Goal: Transaction & Acquisition: Obtain resource

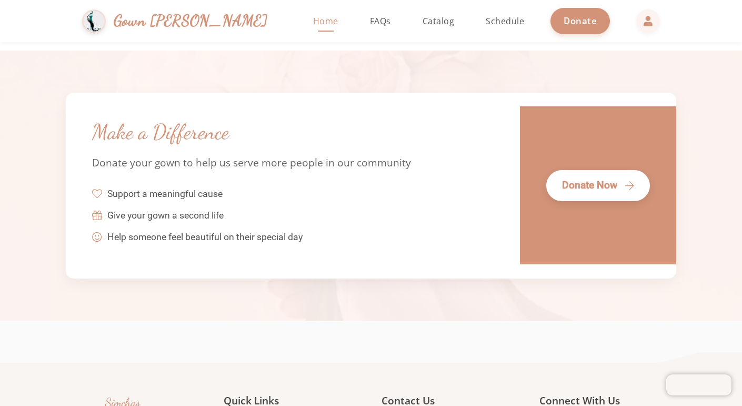
scroll to position [2387, 0]
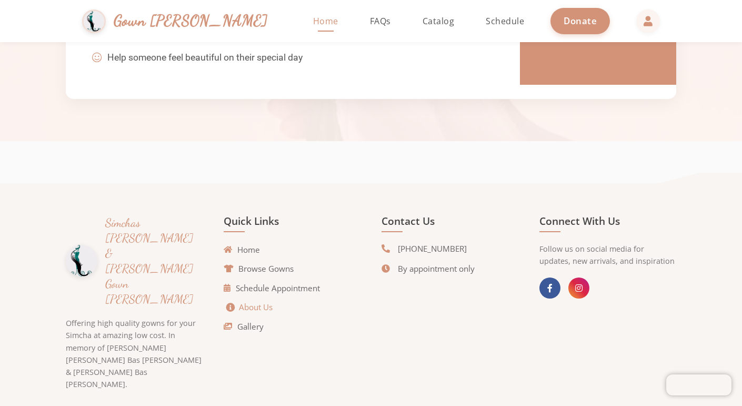
click at [253, 307] on link "About Us" at bounding box center [249, 307] width 46 height 12
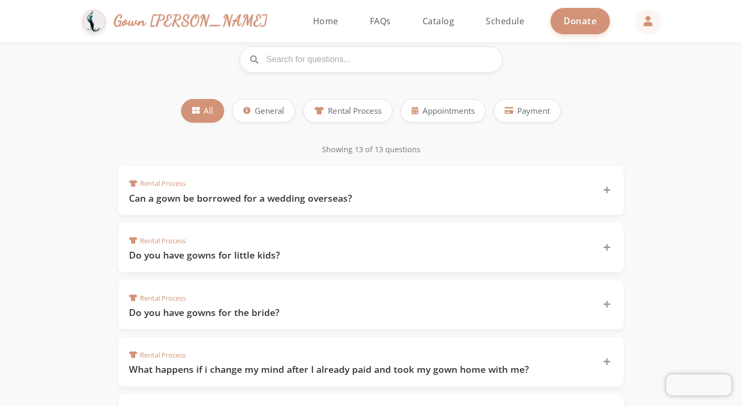
scroll to position [104, 0]
click at [298, 253] on h3 "Do you have gowns for little kids?" at bounding box center [359, 254] width 461 height 13
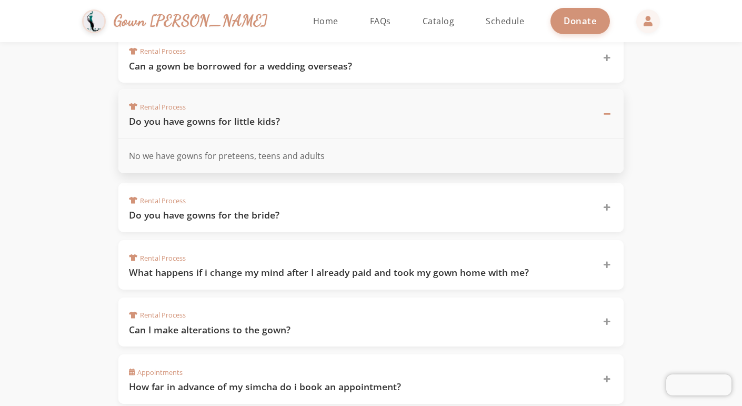
scroll to position [240, 0]
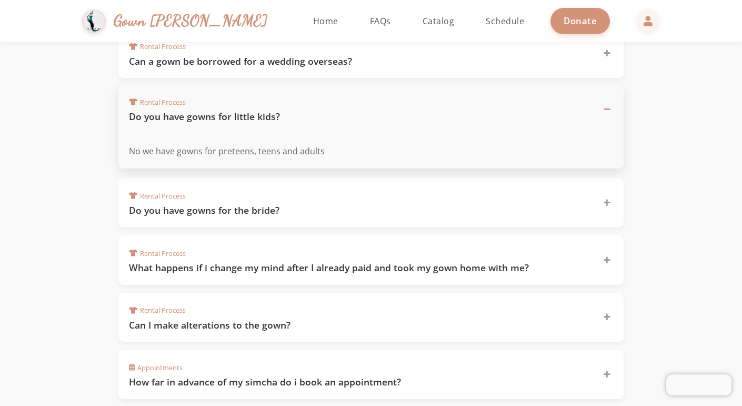
click at [298, 253] on div "Rental Process What happens if i change my mind after I already paid and took m…" at bounding box center [364, 260] width 471 height 28
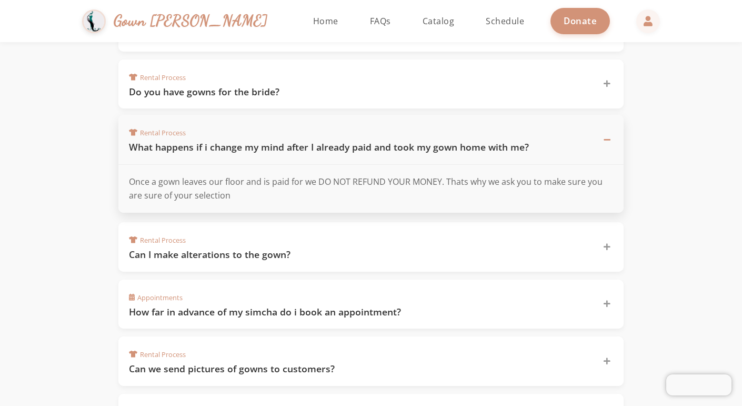
scroll to position [325, 0]
click at [298, 253] on h3 "Can I make alterations to the gown?" at bounding box center [359, 253] width 461 height 13
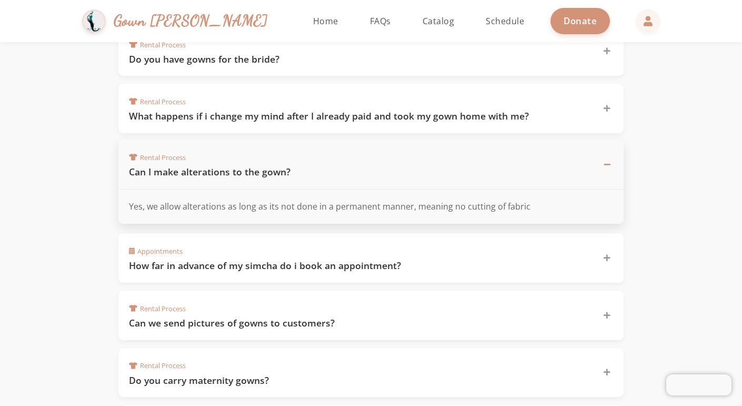
scroll to position [359, 0]
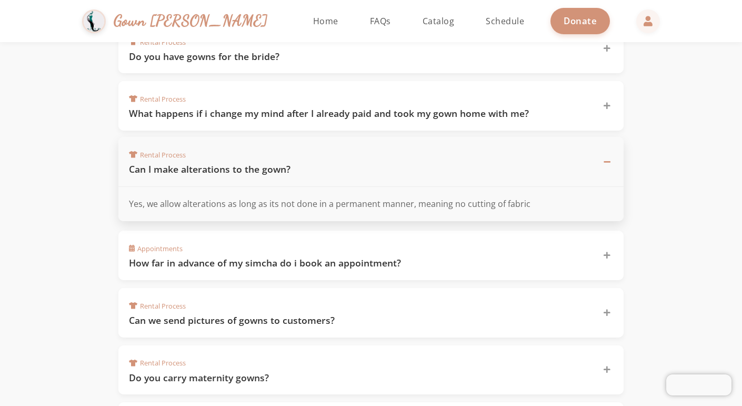
click at [300, 241] on div "Appointments How far in advance of my simcha do i book an appointment?" at bounding box center [364, 255] width 471 height 28
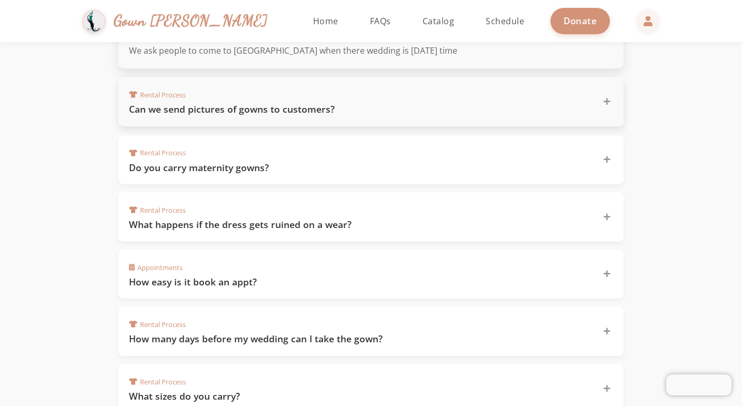
scroll to position [573, 0]
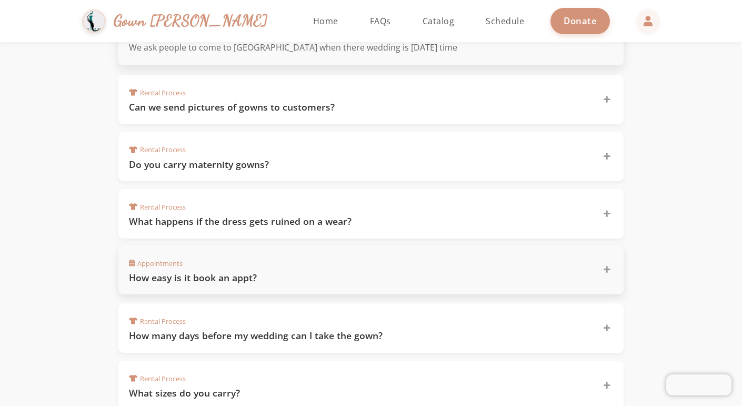
click at [315, 282] on div "Appointments How easy is it book an appt?" at bounding box center [370, 269] width 505 height 49
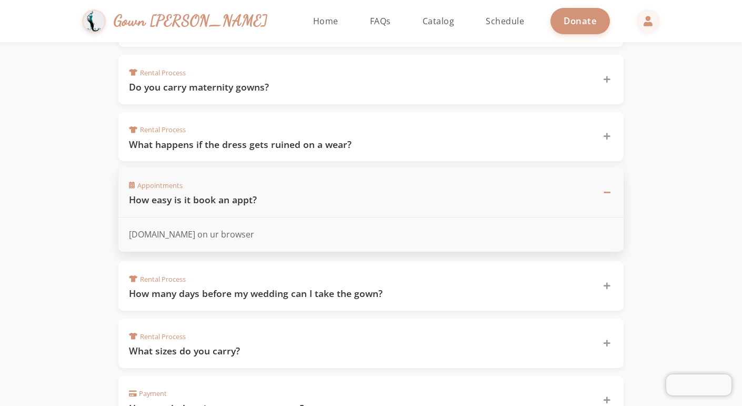
scroll to position [623, 0]
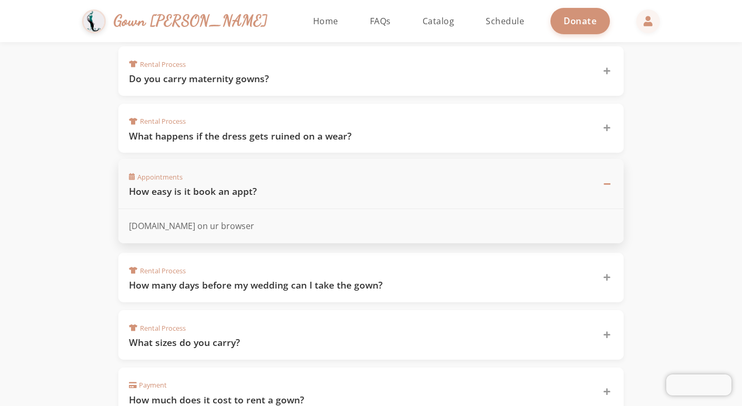
click at [315, 282] on h3 "How many days before my wedding can I take the gown?" at bounding box center [359, 284] width 461 height 13
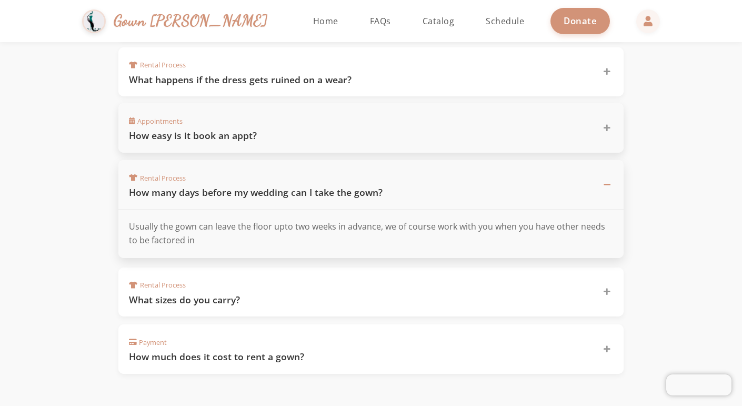
scroll to position [680, 0]
click at [315, 282] on div "Rental Process What sizes do you carry?" at bounding box center [364, 291] width 471 height 28
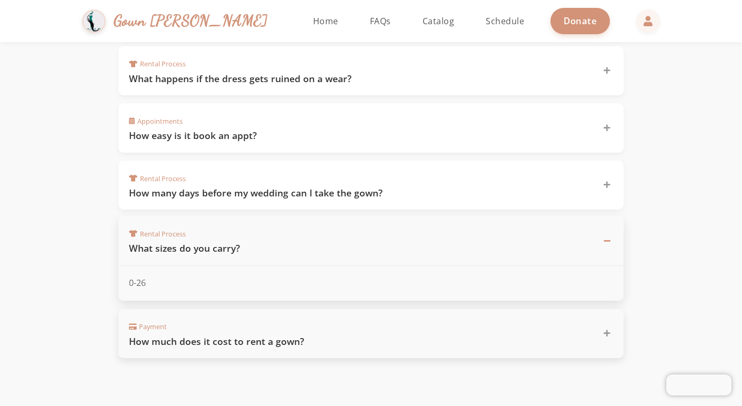
click at [315, 335] on h3 "How much does it cost to rent a gown?" at bounding box center [359, 341] width 461 height 13
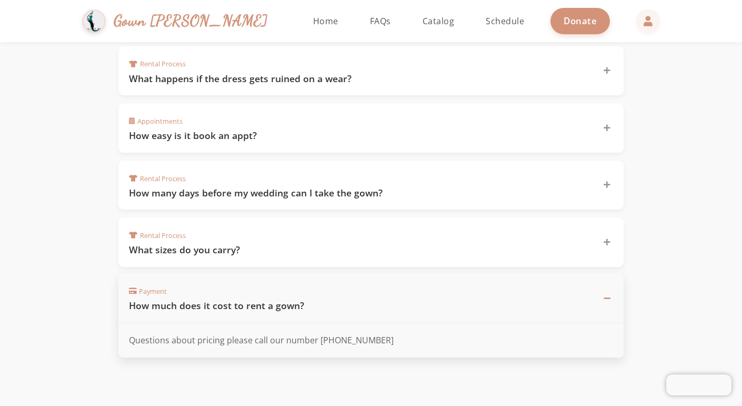
scroll to position [0, 0]
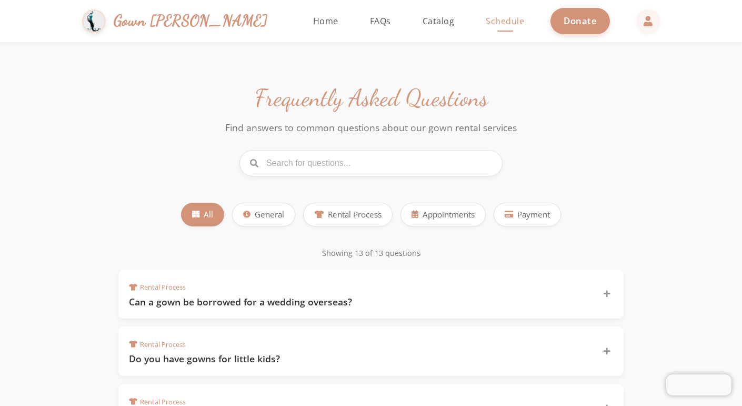
click at [486, 20] on span "Schedule" at bounding box center [505, 21] width 38 height 12
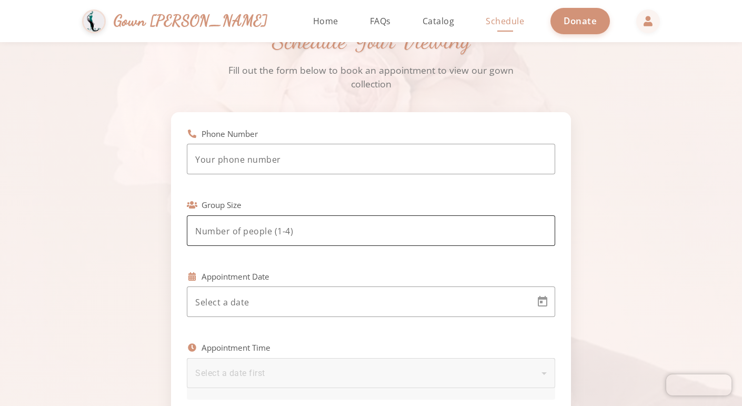
scroll to position [46, 0]
click at [349, 158] on input "tel" at bounding box center [371, 160] width 352 height 13
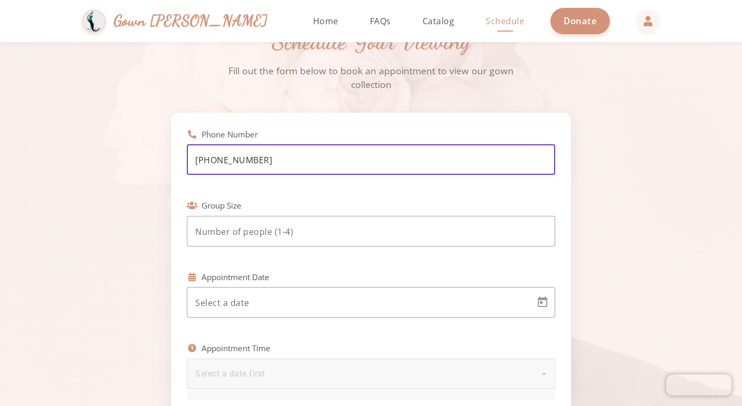
type input "(954) 593-2396"
click at [288, 313] on div at bounding box center [361, 302] width 333 height 31
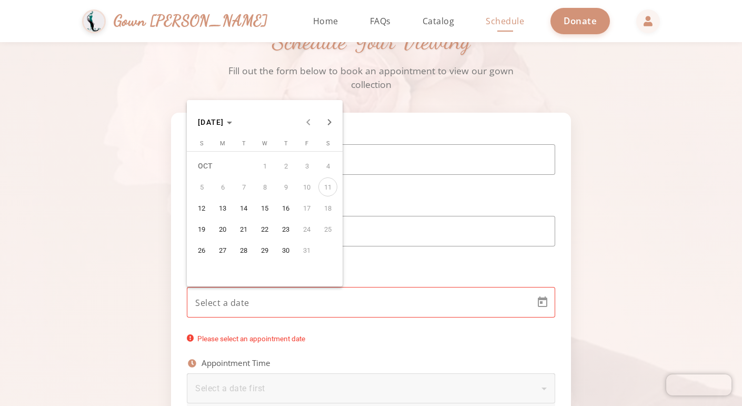
click at [266, 253] on span "29" at bounding box center [264, 249] width 19 height 19
type input "10/29/2025"
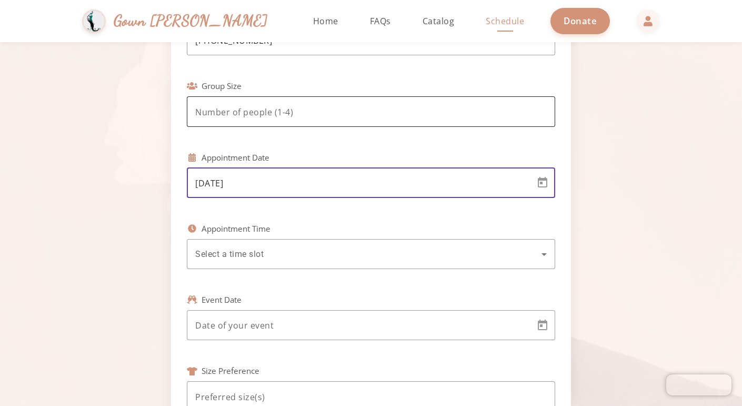
scroll to position [166, 0]
click at [336, 250] on div "Select a time slot" at bounding box center [368, 253] width 346 height 13
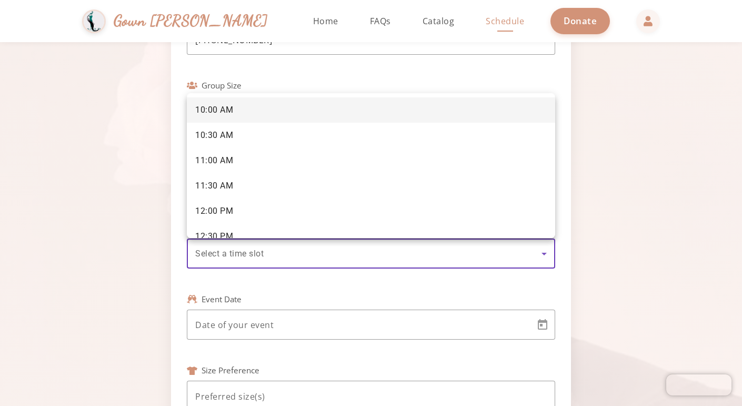
click at [614, 158] on div at bounding box center [371, 203] width 742 height 406
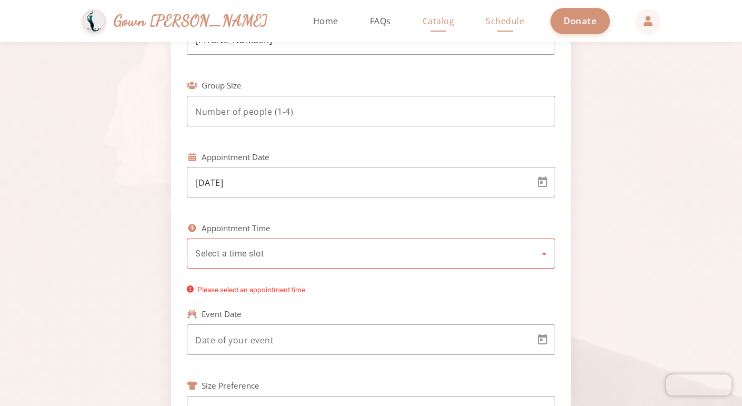
click at [423, 24] on span "Catalog" at bounding box center [439, 21] width 32 height 12
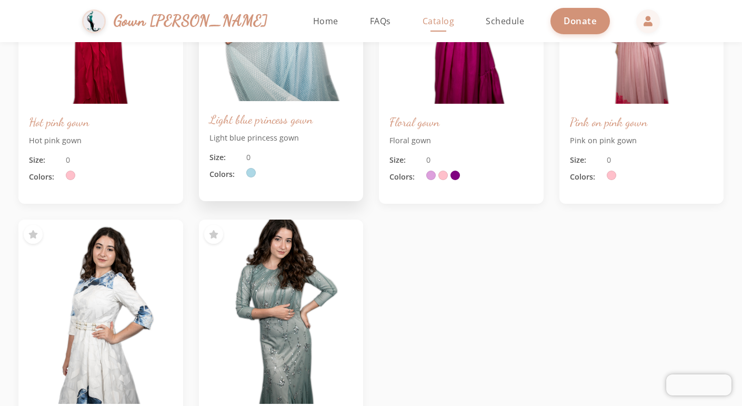
scroll to position [485, 0]
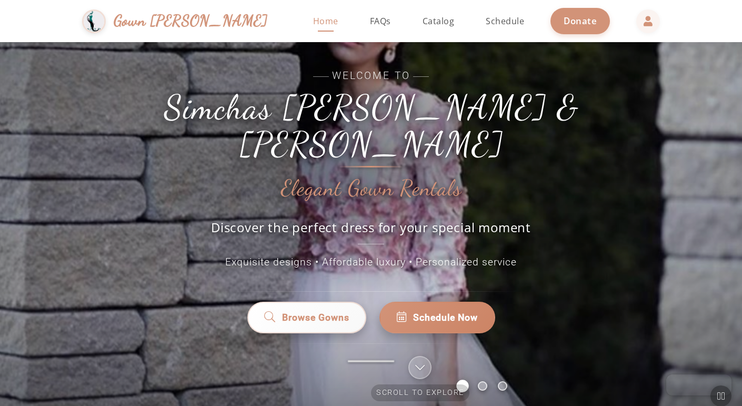
scroll to position [33, 0]
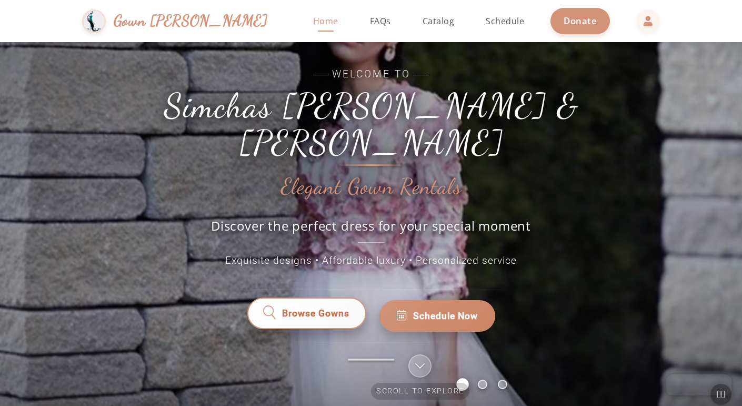
click at [312, 308] on span "Browse Gowns" at bounding box center [315, 315] width 69 height 14
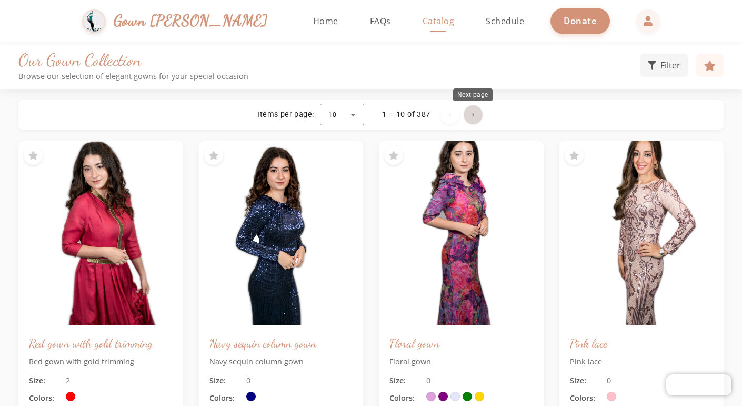
click at [474, 117] on span "Next page" at bounding box center [472, 114] width 25 height 25
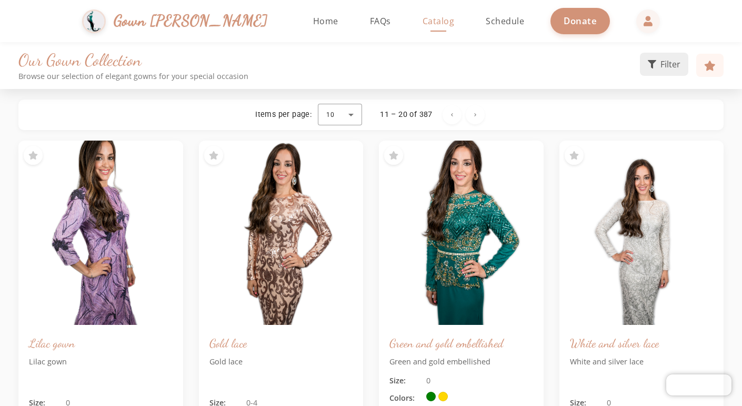
click at [676, 71] on button "Filter" at bounding box center [664, 64] width 48 height 23
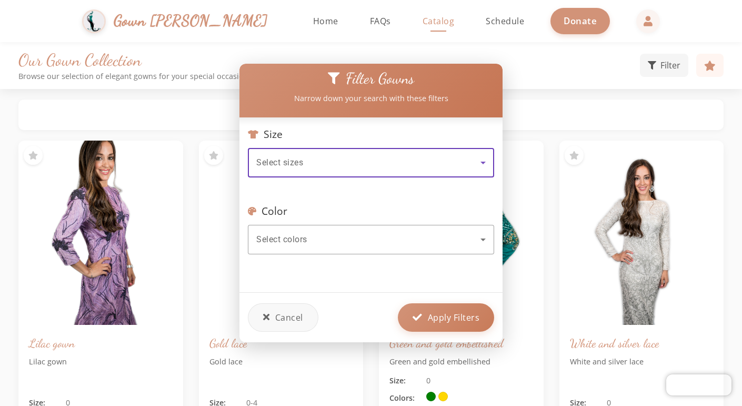
click at [357, 174] on div "Select sizes" at bounding box center [370, 162] width 229 height 29
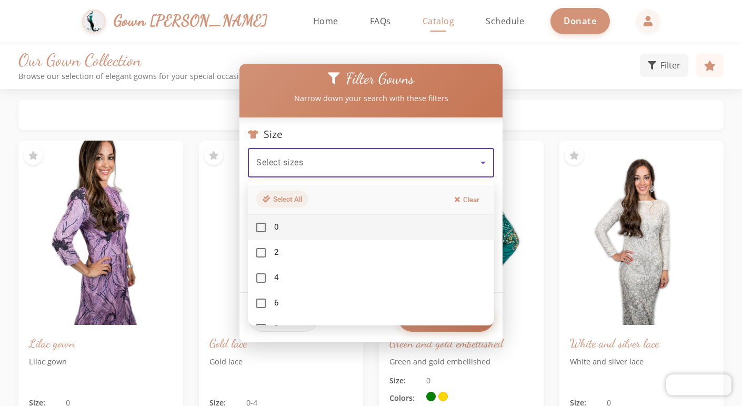
click at [273, 205] on button "Select All" at bounding box center [282, 198] width 52 height 17
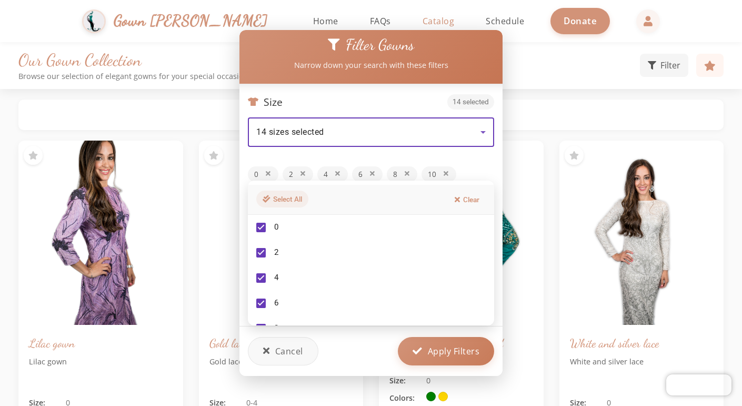
click at [273, 205] on button "Select All" at bounding box center [282, 198] width 52 height 17
click at [308, 138] on div at bounding box center [371, 203] width 742 height 406
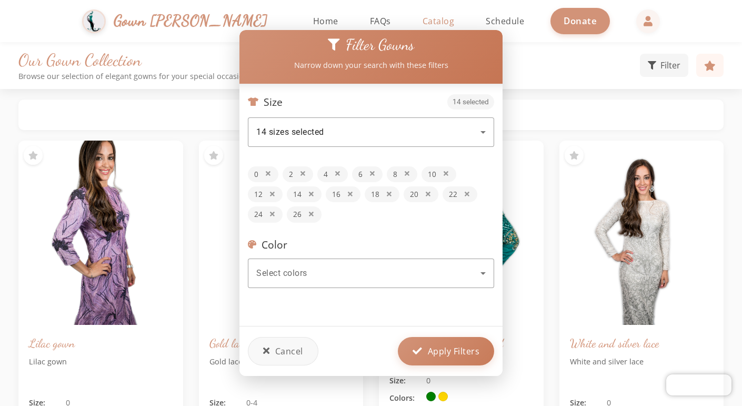
click at [308, 138] on div "14 sizes selected" at bounding box center [368, 132] width 224 height 13
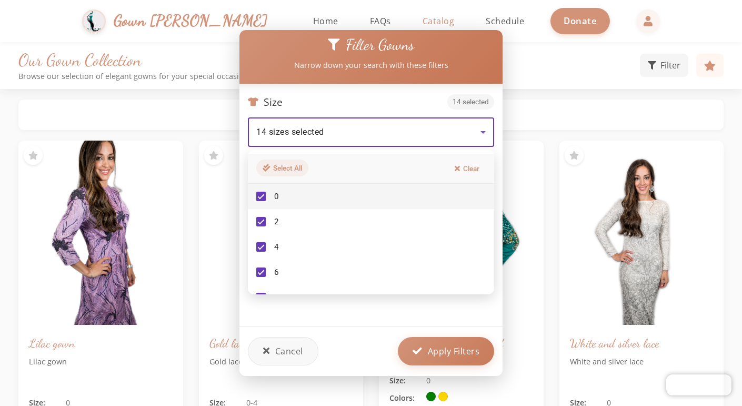
click at [284, 167] on button "Select All" at bounding box center [282, 167] width 52 height 17
click at [460, 177] on div "Select All Clear" at bounding box center [371, 169] width 246 height 30
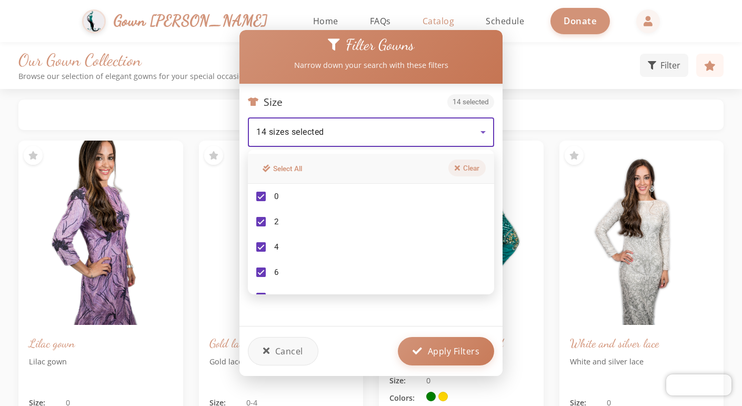
click at [459, 172] on button "Clear" at bounding box center [466, 167] width 37 height 17
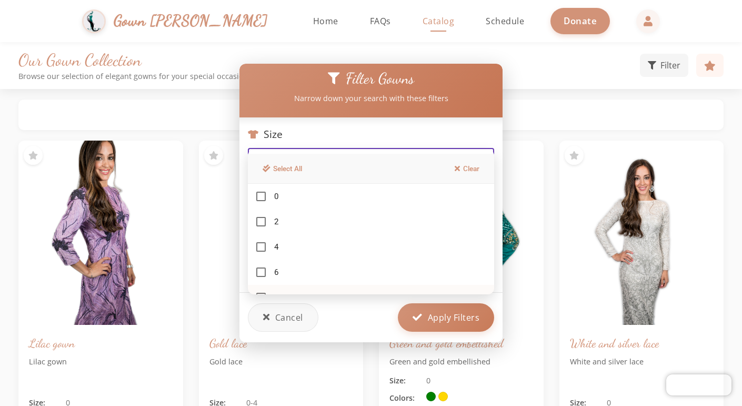
click at [261, 293] on mat-pseudo-checkbox at bounding box center [260, 297] width 9 height 9
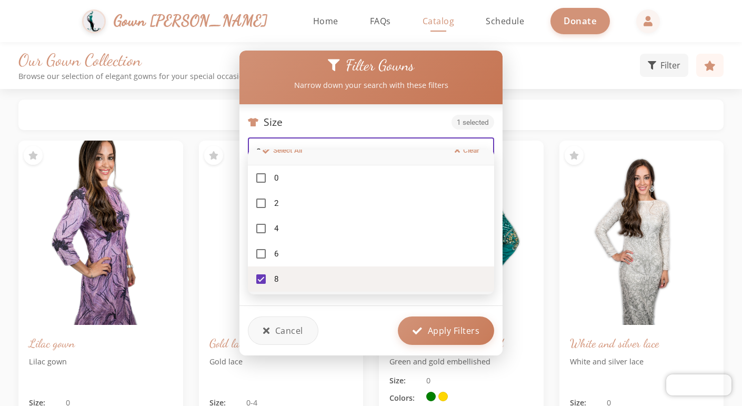
scroll to position [44, 0]
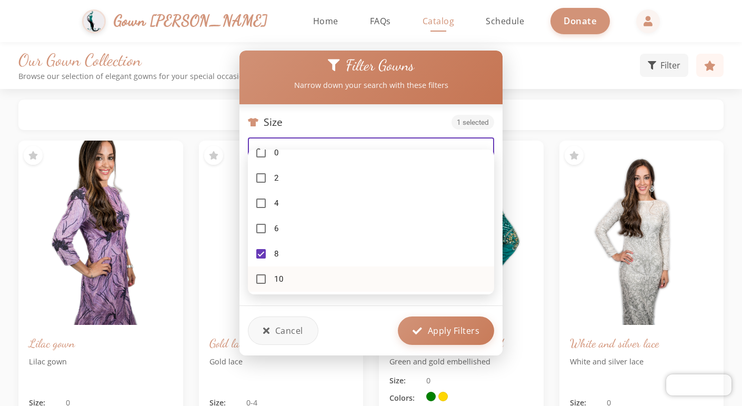
click at [264, 285] on mat-option "10" at bounding box center [371, 278] width 246 height 25
click at [420, 338] on div at bounding box center [371, 203] width 742 height 406
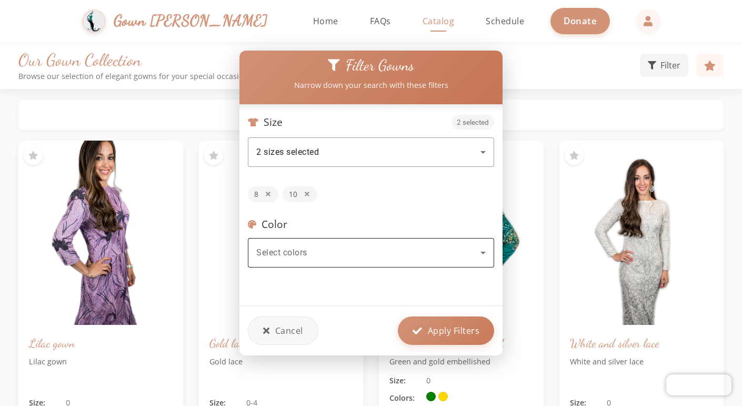
click at [401, 245] on div "Select colors" at bounding box center [370, 252] width 229 height 29
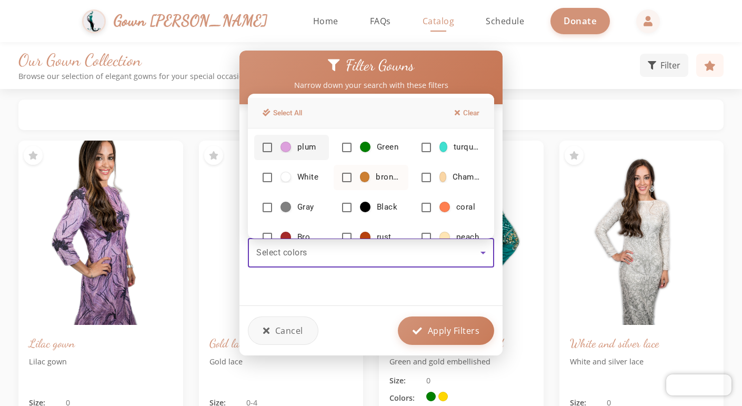
scroll to position [119, 0]
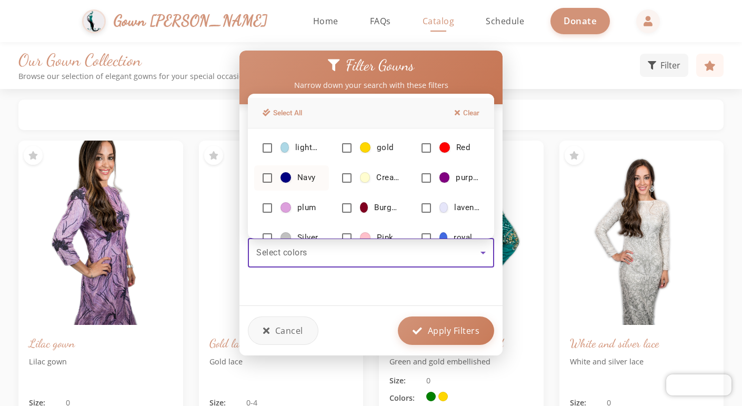
click at [285, 174] on span at bounding box center [285, 177] width 11 height 11
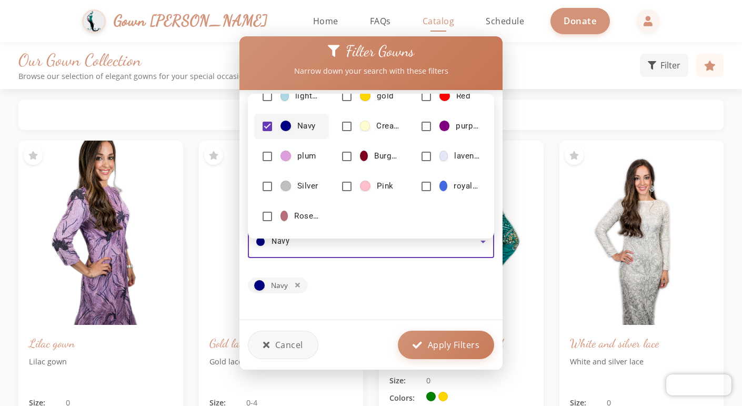
click at [444, 336] on div at bounding box center [371, 203] width 742 height 406
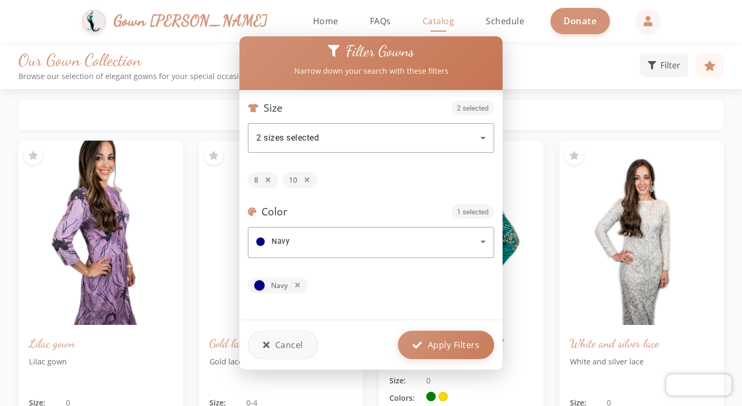
click at [444, 336] on button "Apply Filters" at bounding box center [446, 344] width 96 height 28
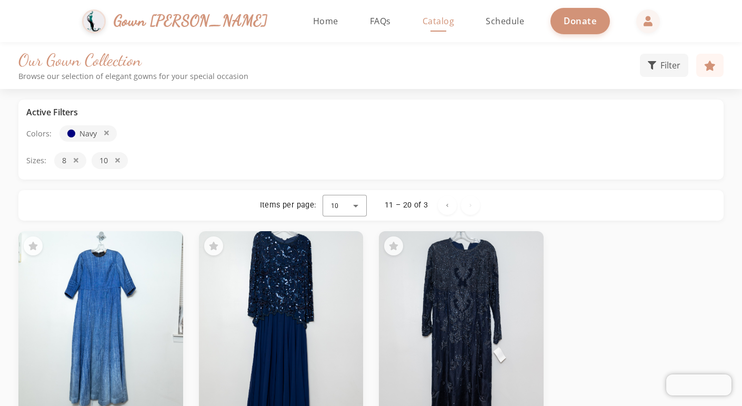
scroll to position [42, 0]
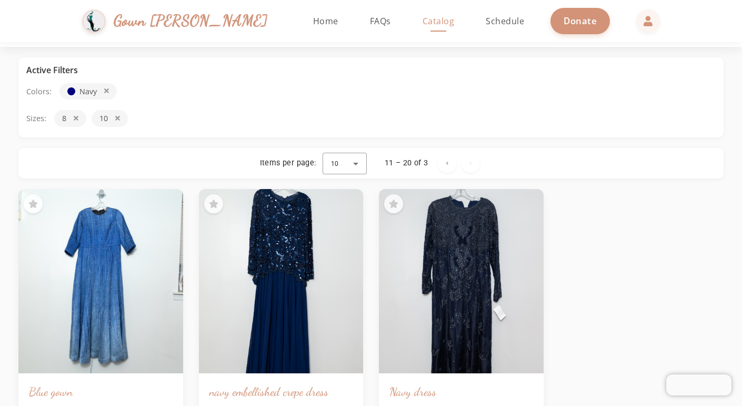
click at [573, 319] on div "Blue gown Blue gown Size: 8 Colors: navy embellished crepe dress navy embellish…" at bounding box center [370, 331] width 705 height 284
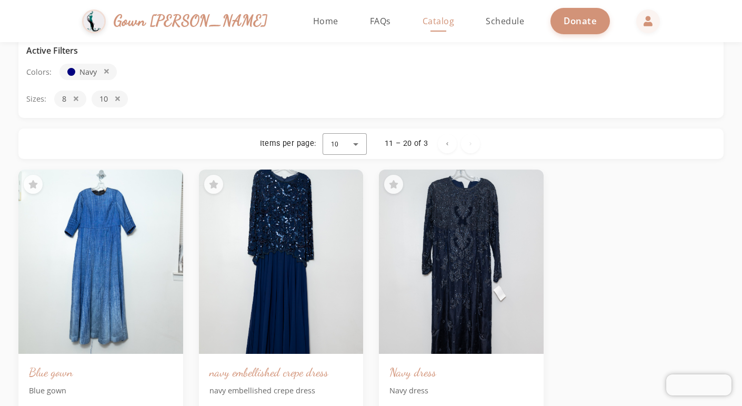
scroll to position [0, 0]
